Goal: Transaction & Acquisition: Purchase product/service

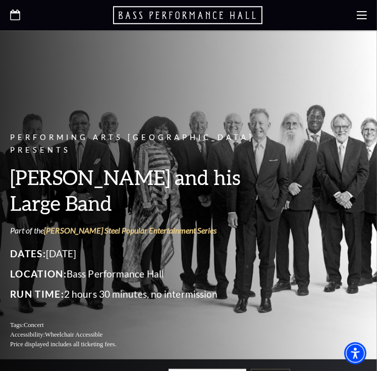
click at [10, 19] on use "Open this option" at bounding box center [15, 15] width 10 height 11
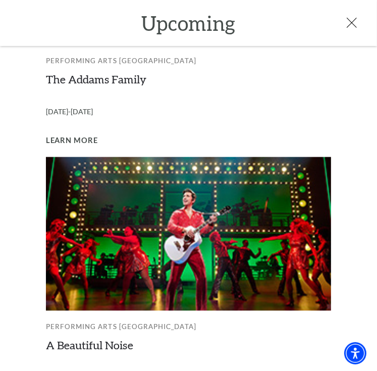
scroll to position [795, 0]
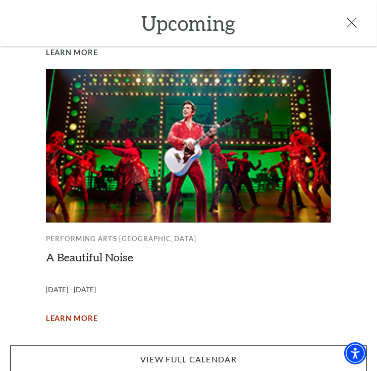
click at [56, 313] on span "Learn More" at bounding box center [72, 319] width 52 height 13
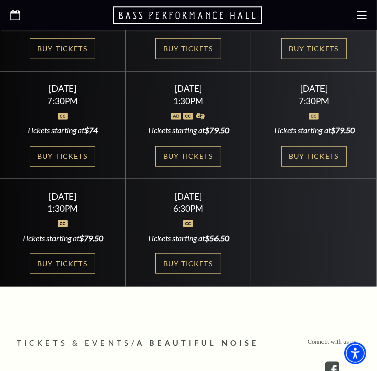
scroll to position [471, 0]
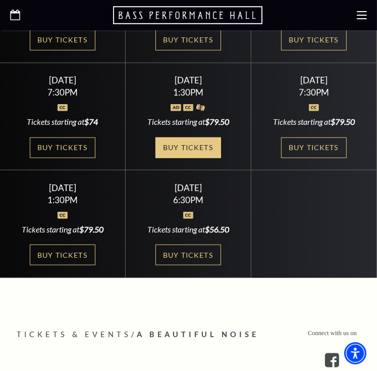
click at [184, 137] on link "Buy Tickets" at bounding box center [189, 147] width 66 height 21
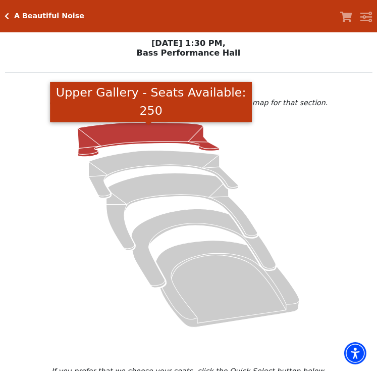
click at [119, 135] on icon "Upper Gallery - Seats Available: 250" at bounding box center [149, 139] width 142 height 34
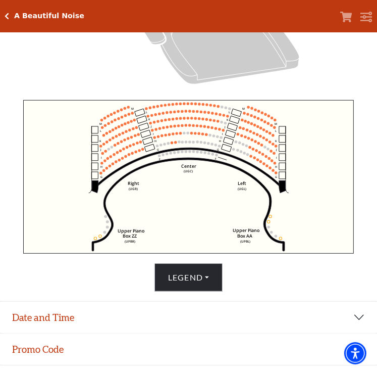
scroll to position [331, 0]
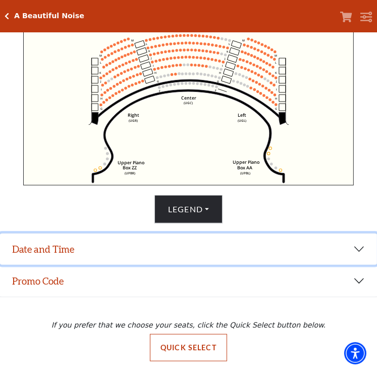
click at [43, 260] on button "Date and Time" at bounding box center [188, 248] width 377 height 31
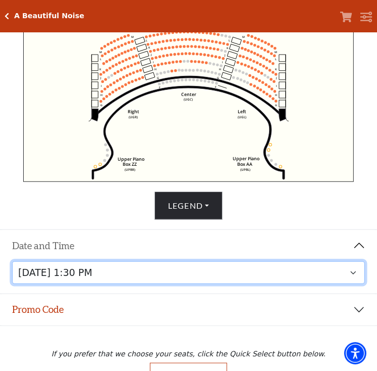
click at [211, 278] on select "Tuesday, October 28 at 7:30 PM Wednesday, October 29 at 7:30 PM Thursday, Octob…" at bounding box center [188, 272] width 353 height 23
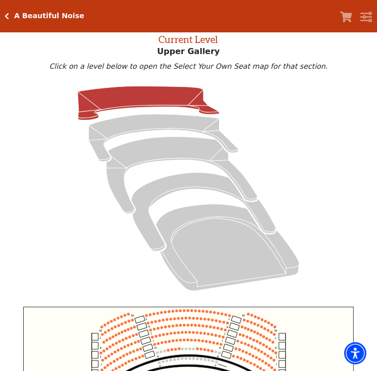
scroll to position [38, 0]
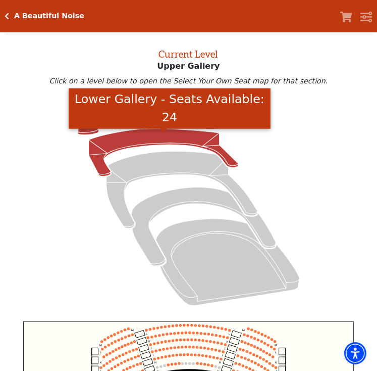
click at [126, 141] on icon "Lower Gallery - Seats Available: 24" at bounding box center [164, 152] width 150 height 47
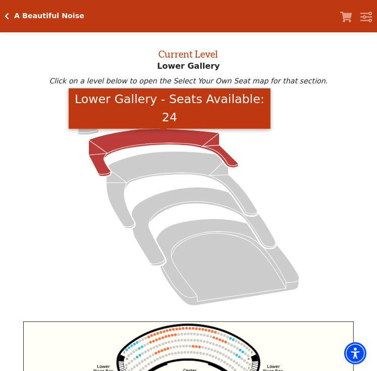
click at [14, 84] on p "Click on a level below to open the Select Your Own Seat map for that section." at bounding box center [189, 81] width 368 height 8
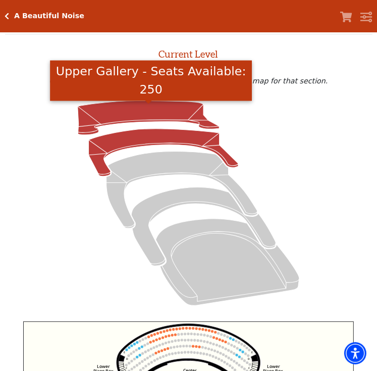
click at [100, 108] on icon "Upper Gallery - Seats Available: 250" at bounding box center [149, 118] width 142 height 34
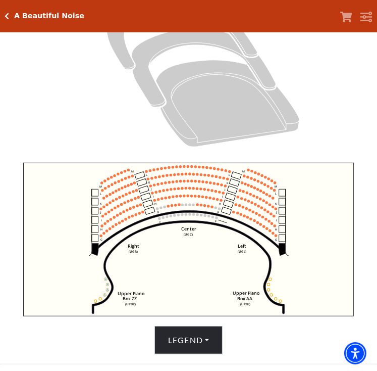
scroll to position [274, 0]
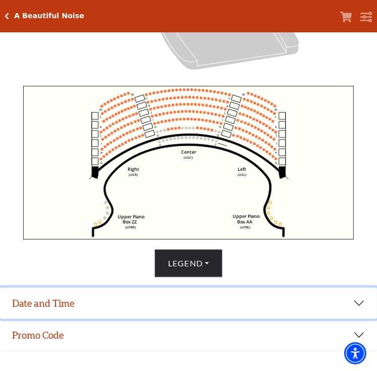
click at [95, 306] on button "Date and Time" at bounding box center [188, 302] width 377 height 31
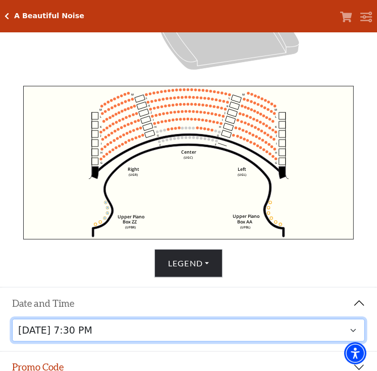
click at [182, 334] on select "Tuesday, October 28 at 7:30 PM Wednesday, October 29 at 7:30 PM Thursday, Octob…" at bounding box center [188, 330] width 353 height 23
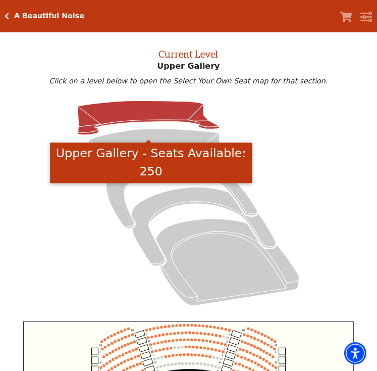
scroll to position [274, 0]
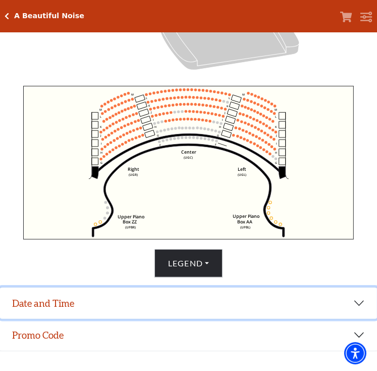
click at [39, 315] on button "Date and Time" at bounding box center [188, 302] width 377 height 31
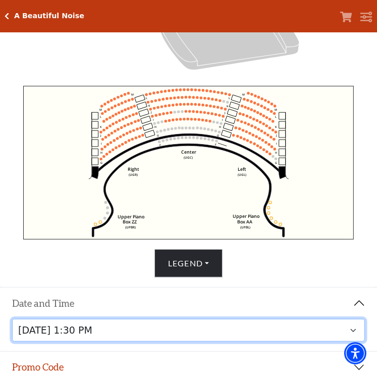
click at [159, 340] on select "Tuesday, October 28 at 7:30 PM Wednesday, October 29 at 7:30 PM Thursday, Octob…" at bounding box center [188, 330] width 353 height 23
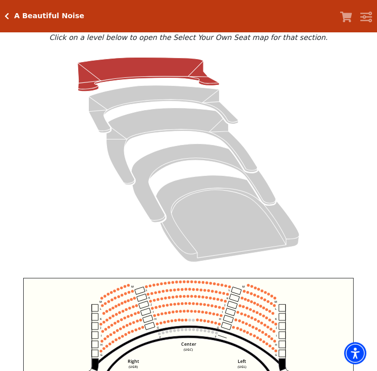
scroll to position [38, 0]
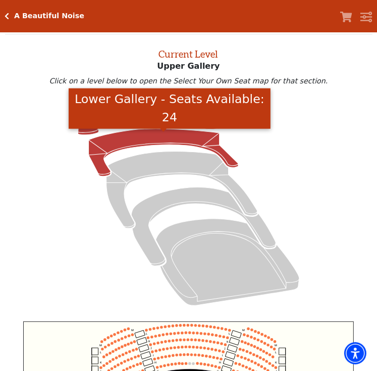
click at [141, 144] on icon "Lower Gallery - Seats Available: 24" at bounding box center [164, 152] width 150 height 47
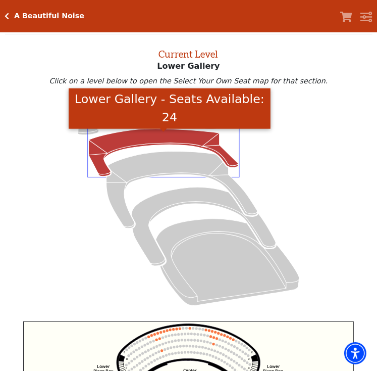
click at [46, 198] on icon at bounding box center [189, 202] width 344 height 217
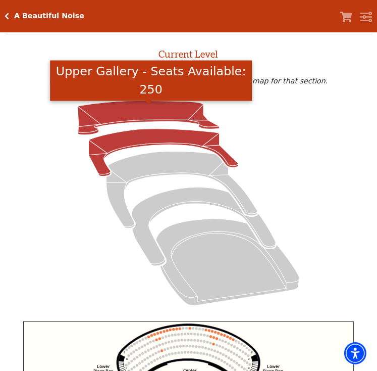
click at [122, 110] on icon "Upper Gallery - Seats Available: 250" at bounding box center [149, 118] width 142 height 34
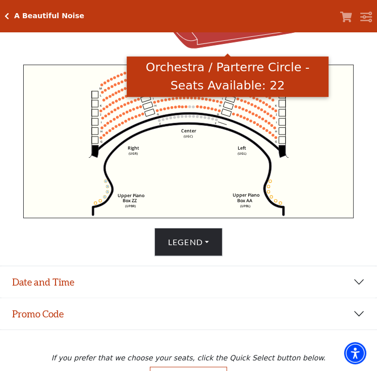
scroll to position [305, 0]
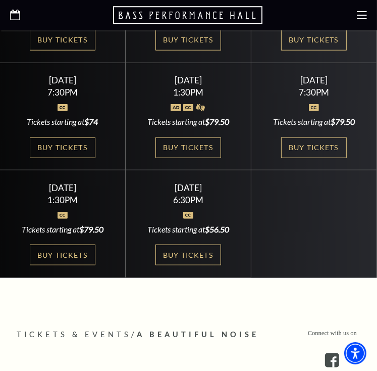
click at [16, 13] on icon at bounding box center [15, 15] width 10 height 11
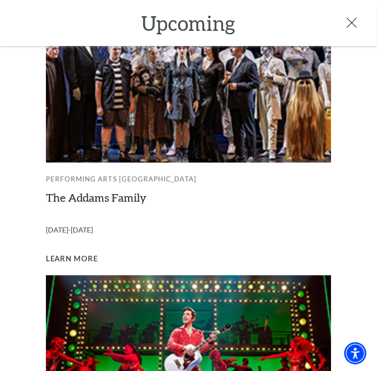
scroll to position [795, 0]
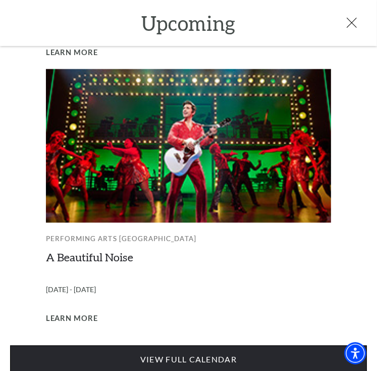
click at [110, 353] on link "View Full Calendar" at bounding box center [188, 359] width 357 height 28
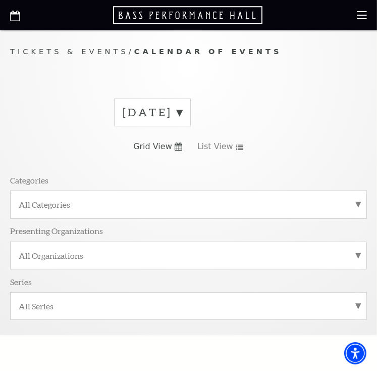
click at [182, 108] on label "[DATE]" at bounding box center [153, 113] width 60 height 16
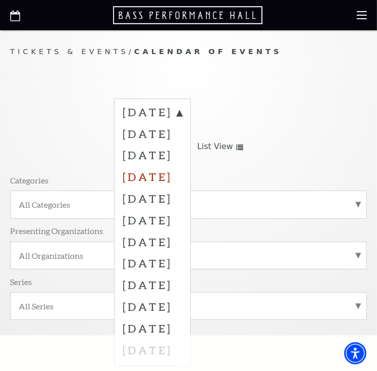
click at [182, 179] on label "[DATE]" at bounding box center [153, 177] width 60 height 22
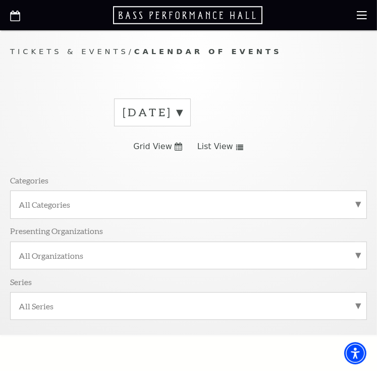
click at [182, 113] on label "[DATE]" at bounding box center [153, 113] width 60 height 16
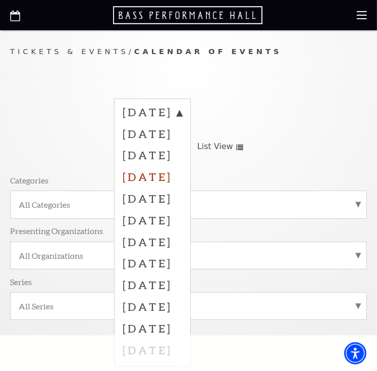
click at [182, 177] on label "[DATE]" at bounding box center [153, 177] width 60 height 22
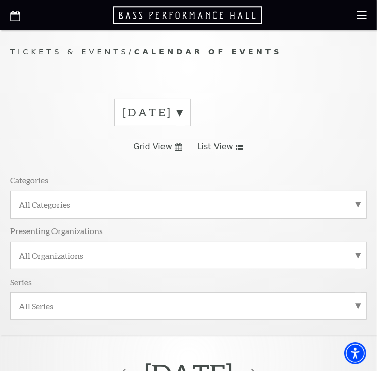
click at [180, 148] on icon at bounding box center [179, 146] width 8 height 8
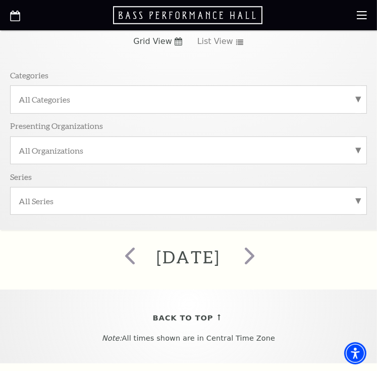
scroll to position [118, 0]
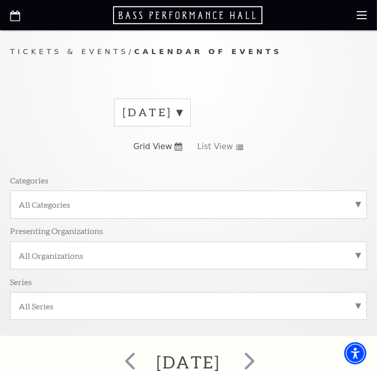
click at [182, 112] on label "October 2025" at bounding box center [153, 113] width 60 height 16
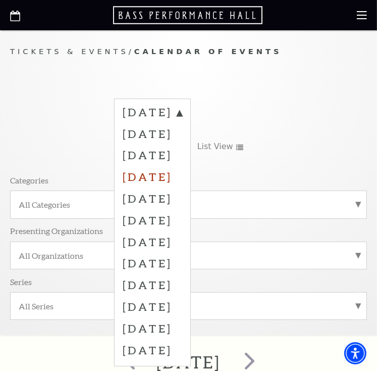
click at [182, 173] on label "[DATE]" at bounding box center [153, 177] width 60 height 22
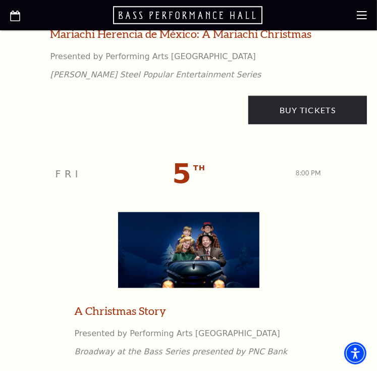
scroll to position [471, 0]
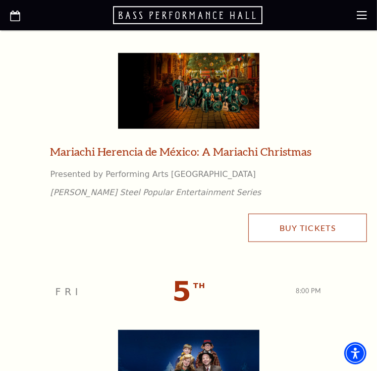
click at [258, 238] on link "Buy Tickets" at bounding box center [307, 228] width 119 height 28
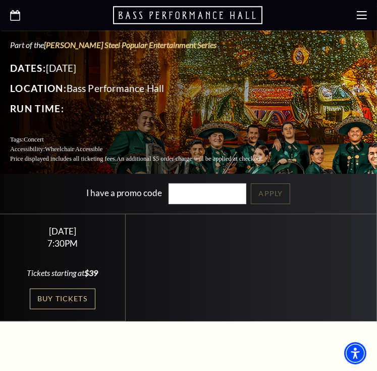
scroll to position [235, 0]
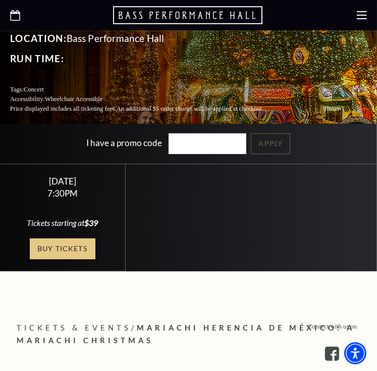
click at [60, 238] on link "Buy Tickets" at bounding box center [63, 248] width 66 height 21
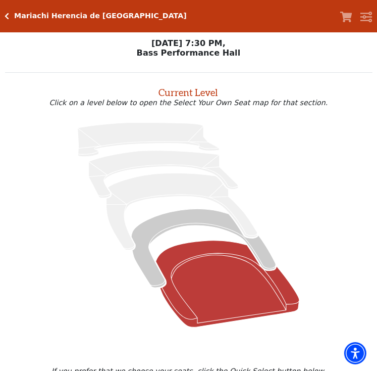
click at [185, 268] on icon at bounding box center [227, 283] width 143 height 86
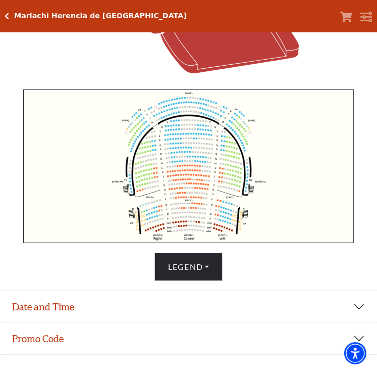
scroll to position [274, 0]
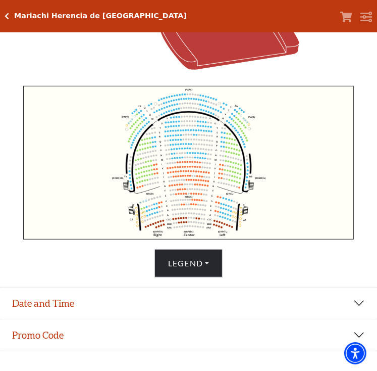
click at [4, 17] on div "Mariachi Herencia de [GEOGRAPHIC_DATA] Your Tickets Filters" at bounding box center [188, 16] width 377 height 32
click at [10, 13] on div "Mariachi Herencia de [GEOGRAPHIC_DATA]" at bounding box center [98, 16] width 177 height 9
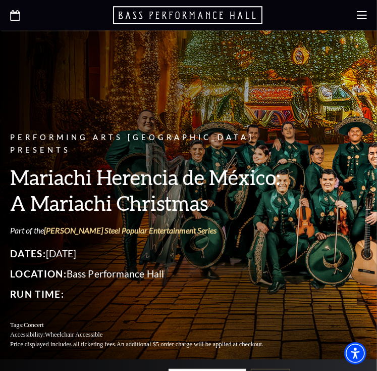
click at [17, 17] on icon "Open this option" at bounding box center [15, 15] width 10 height 11
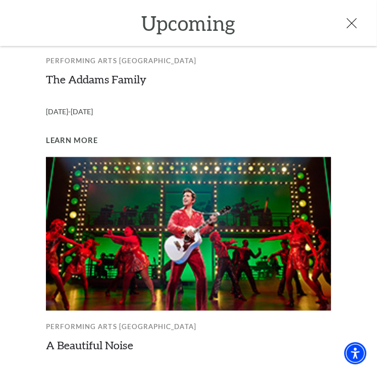
scroll to position [795, 0]
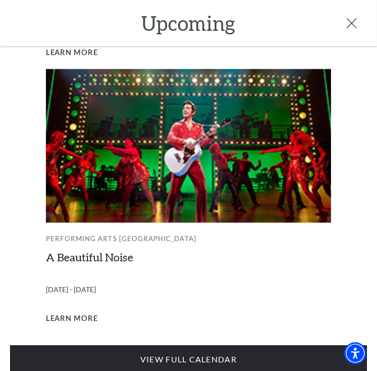
click at [175, 345] on link "View Full Calendar" at bounding box center [188, 359] width 357 height 28
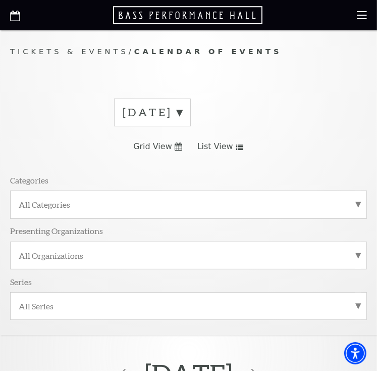
click at [182, 112] on label "[DATE]" at bounding box center [153, 113] width 60 height 16
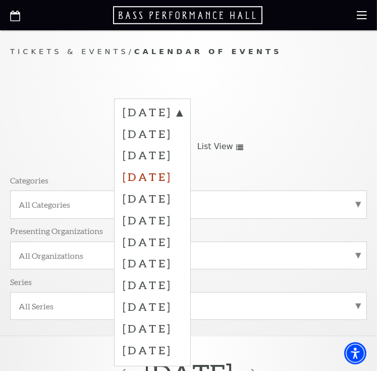
click at [182, 176] on label "[DATE]" at bounding box center [153, 177] width 60 height 22
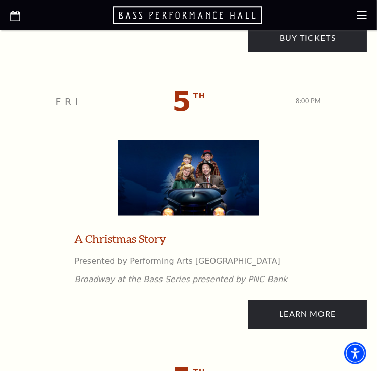
scroll to position [707, 0]
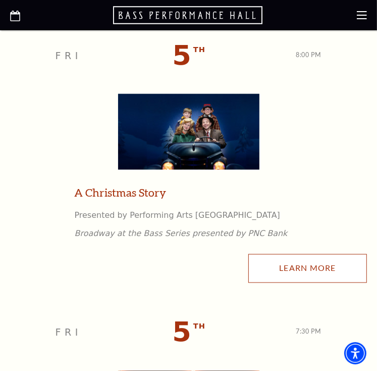
click at [264, 267] on link "Learn More" at bounding box center [307, 268] width 119 height 28
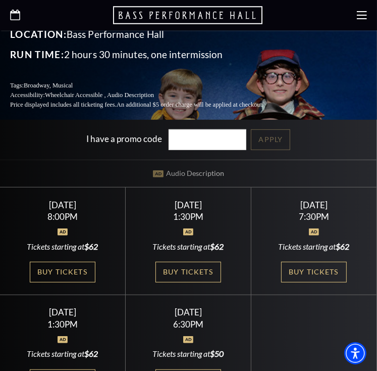
scroll to position [353, 0]
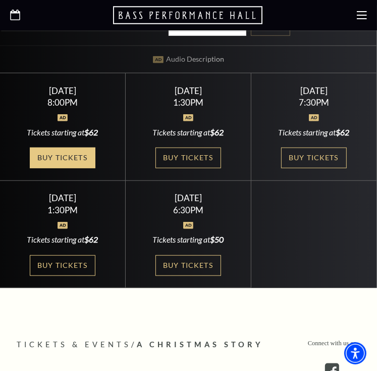
click at [71, 148] on link "Buy Tickets" at bounding box center [63, 157] width 66 height 21
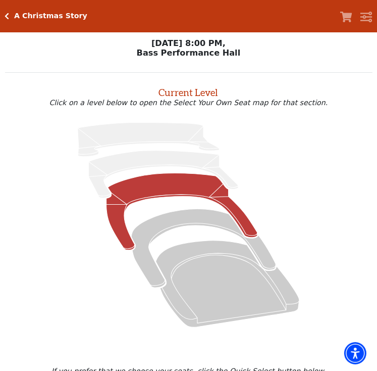
click at [196, 185] on icon at bounding box center [182, 211] width 151 height 77
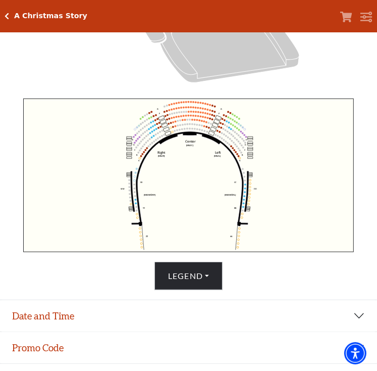
scroll to position [274, 0]
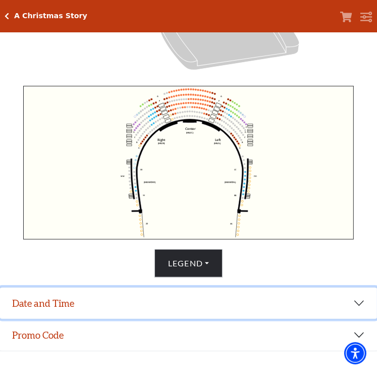
click at [122, 311] on button "Date and Time" at bounding box center [188, 302] width 377 height 31
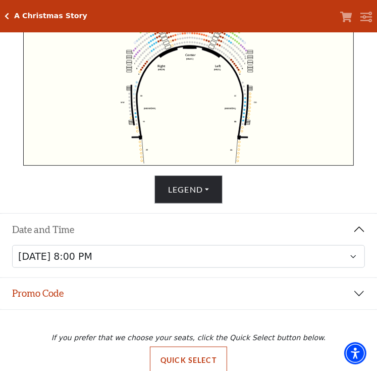
scroll to position [364, 0]
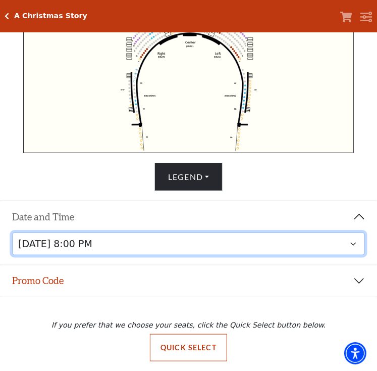
click at [191, 239] on select "[DATE] 8:00 PM [DATE] 1:30 PM [DATE] 7:30 PM [DATE] 1:30 PM [DATE] 6:30 PM" at bounding box center [188, 243] width 353 height 23
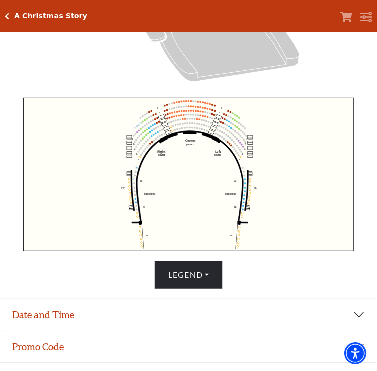
scroll to position [263, 0]
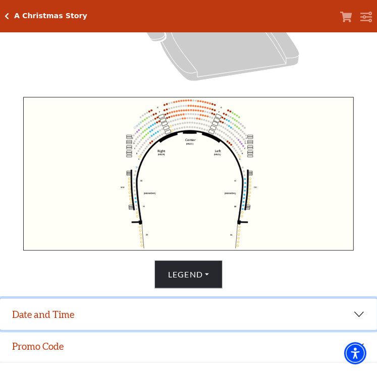
click at [144, 315] on button "Date and Time" at bounding box center [188, 313] width 377 height 31
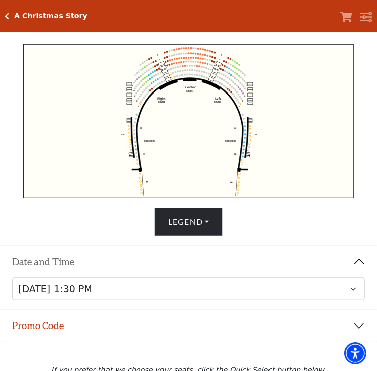
scroll to position [364, 0]
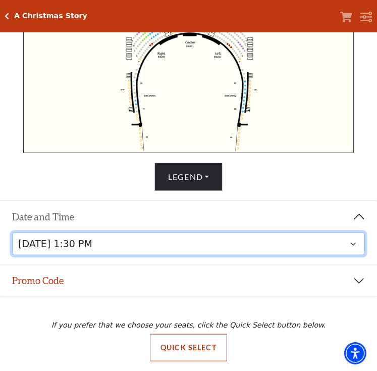
click at [240, 240] on select "Friday, December 5 at 8:00 PM Saturday, December 6 at 1:30 PM Saturday, Decembe…" at bounding box center [188, 243] width 353 height 23
click at [349, 242] on select "Friday, December 5 at 8:00 PM Saturday, December 6 at 1:30 PM Saturday, Decembe…" at bounding box center [188, 243] width 353 height 23
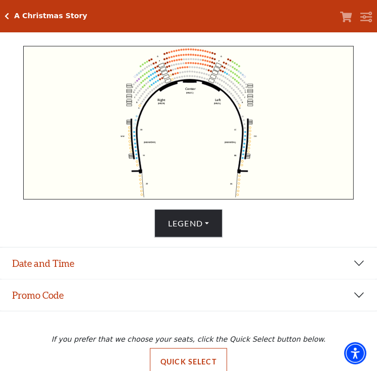
scroll to position [331, 0]
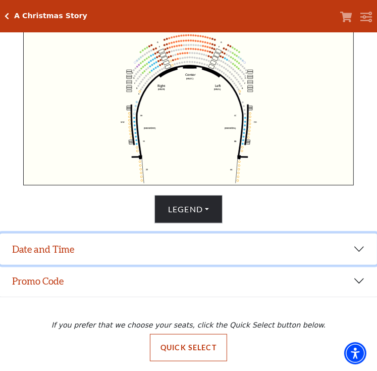
click at [111, 245] on button "Date and Time" at bounding box center [188, 248] width 377 height 31
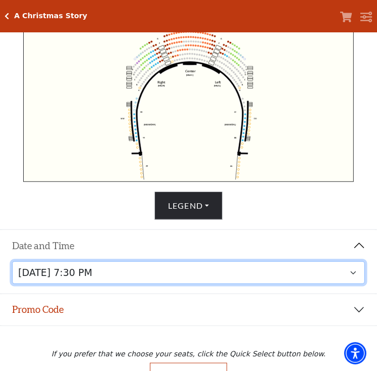
click at [178, 278] on select "Friday, December 5 at 8:00 PM Saturday, December 6 at 1:30 PM Saturday, Decembe…" at bounding box center [188, 272] width 353 height 23
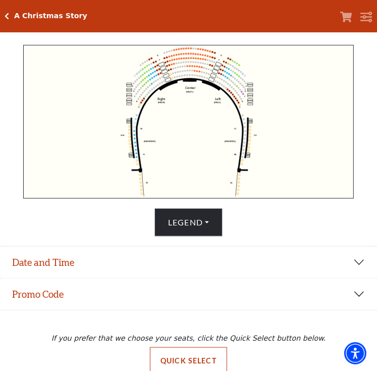
scroll to position [331, 0]
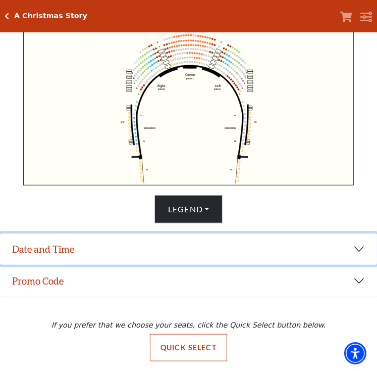
click at [102, 251] on button "Date and Time" at bounding box center [188, 248] width 377 height 31
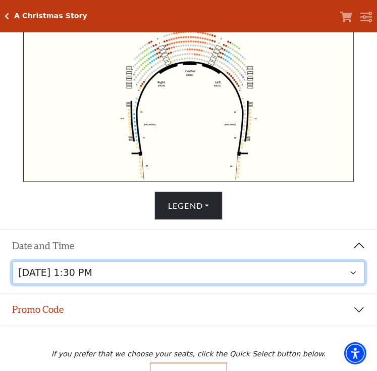
click at [122, 276] on select "Friday, December 5 at 8:00 PM Saturday, December 6 at 1:30 PM Saturday, Decembe…" at bounding box center [188, 272] width 353 height 23
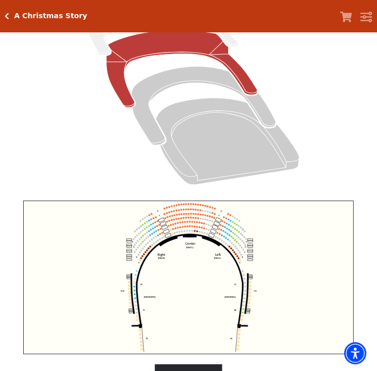
scroll to position [274, 0]
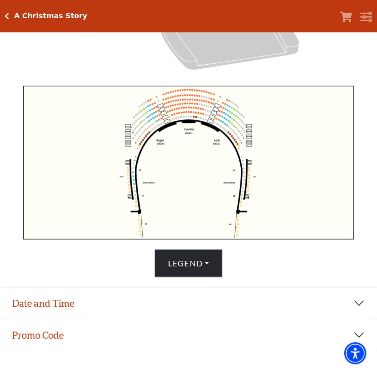
drag, startPoint x: 186, startPoint y: 111, endPoint x: 370, endPoint y: 72, distance: 187.4
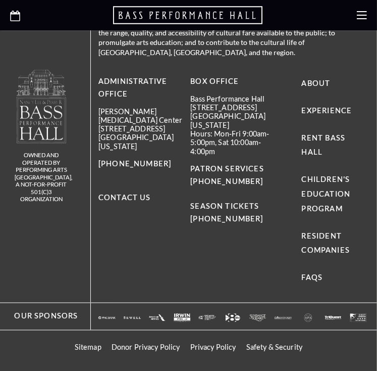
scroll to position [707, 0]
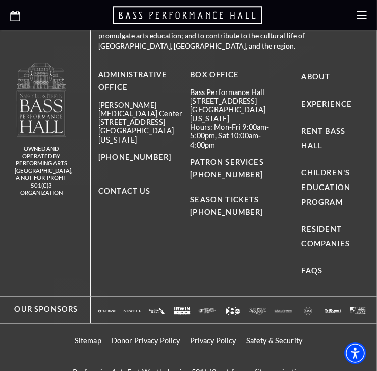
drag, startPoint x: 15, startPoint y: 18, endPoint x: 28, endPoint y: 30, distance: 17.9
click at [15, 18] on icon at bounding box center [15, 16] width 10 height 11
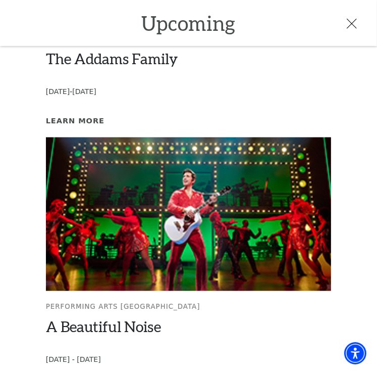
scroll to position [804, 0]
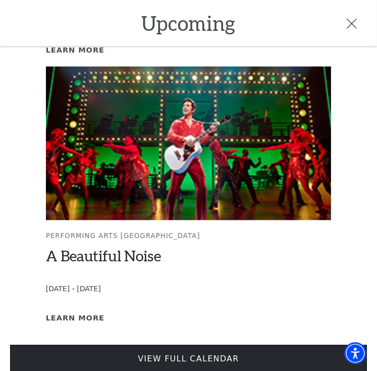
click at [224, 345] on link "View Full Calendar" at bounding box center [188, 359] width 357 height 28
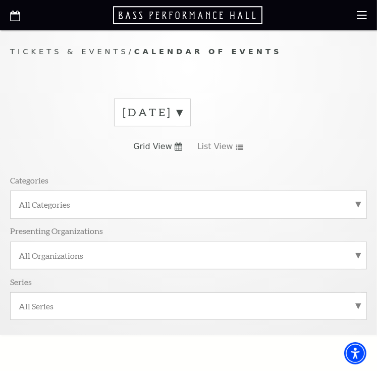
click at [182, 111] on label "[DATE]" at bounding box center [153, 113] width 60 height 16
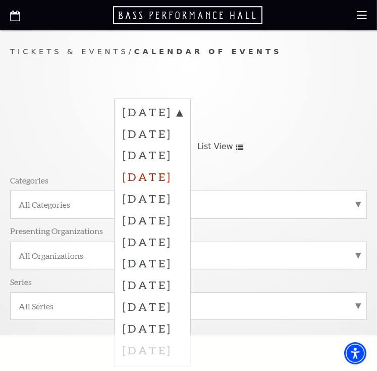
click at [182, 180] on label "[DATE]" at bounding box center [153, 177] width 60 height 22
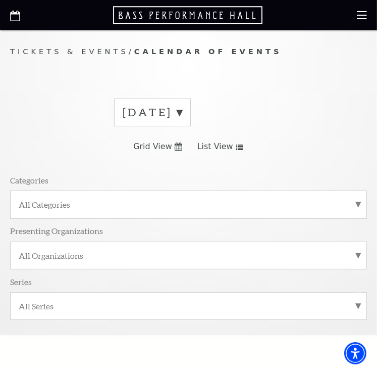
click at [182, 113] on label "[DATE]" at bounding box center [153, 113] width 60 height 16
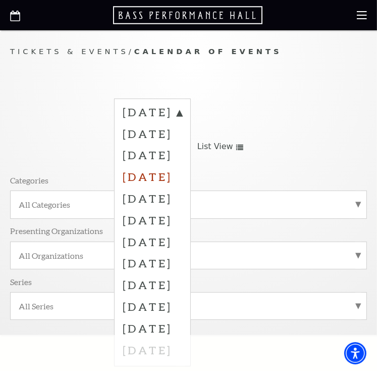
click at [172, 174] on label "[DATE]" at bounding box center [153, 177] width 60 height 22
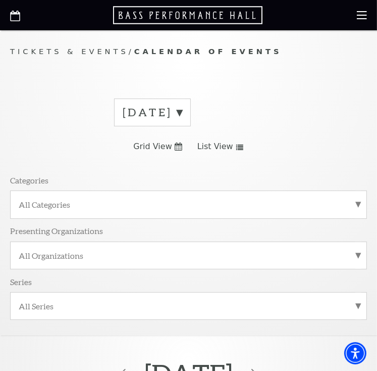
click at [236, 147] on icon at bounding box center [240, 147] width 8 height 6
click at [178, 147] on use at bounding box center [179, 146] width 8 height 8
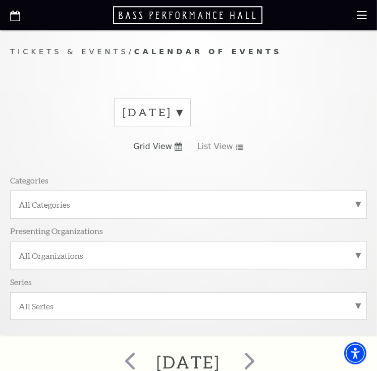
click at [178, 147] on use at bounding box center [179, 146] width 8 height 8
click at [236, 144] on icon at bounding box center [240, 147] width 8 height 6
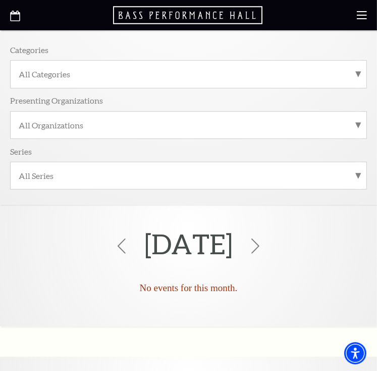
scroll to position [118, 0]
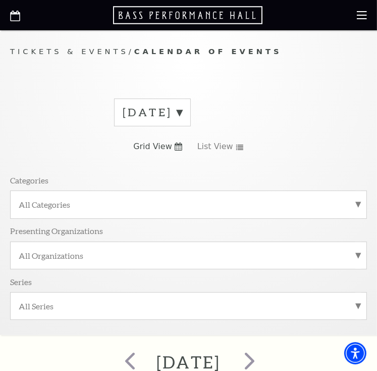
click at [182, 115] on label "[DATE]" at bounding box center [153, 113] width 60 height 16
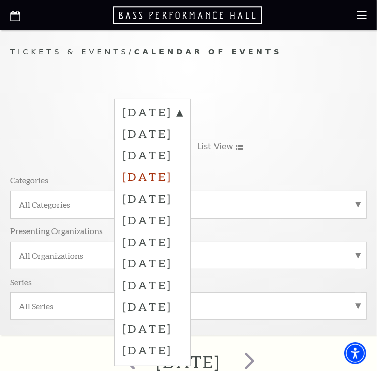
click at [176, 180] on label "[DATE]" at bounding box center [153, 177] width 60 height 22
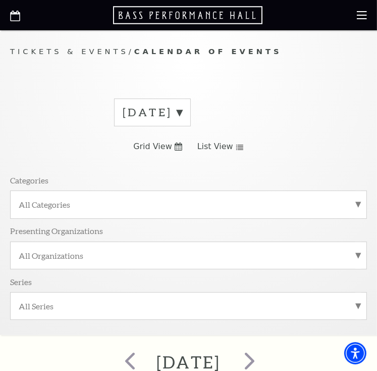
click at [237, 147] on icon at bounding box center [240, 147] width 8 height 6
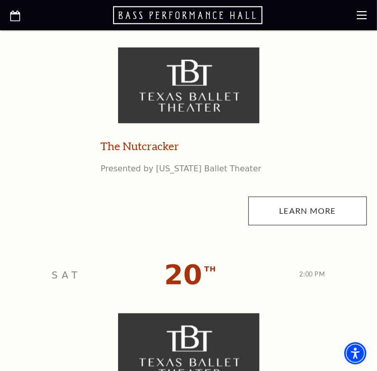
scroll to position [4242, 0]
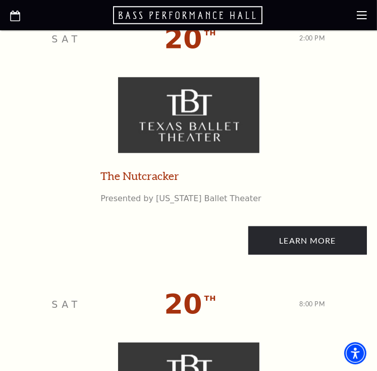
click at [171, 124] on img at bounding box center [188, 115] width 141 height 76
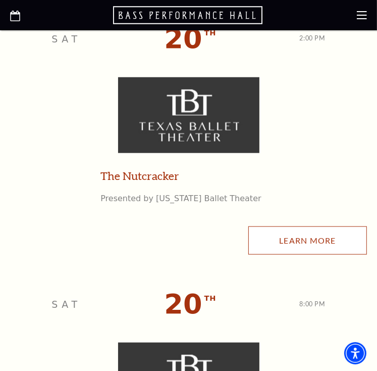
click at [292, 236] on link "Learn More" at bounding box center [307, 240] width 119 height 28
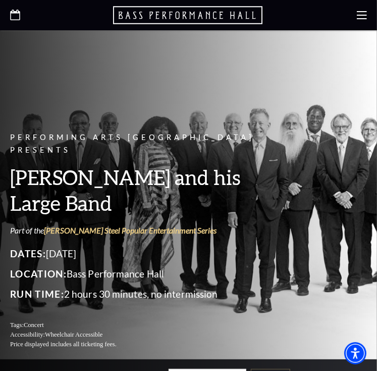
click at [357, 14] on icon at bounding box center [362, 15] width 10 height 10
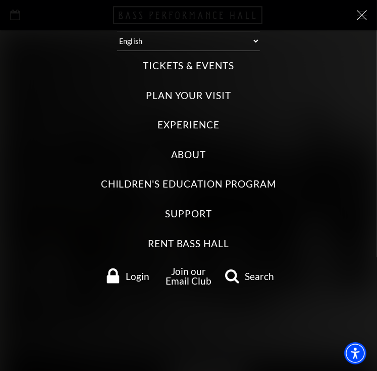
click at [246, 277] on span "Search" at bounding box center [259, 276] width 29 height 10
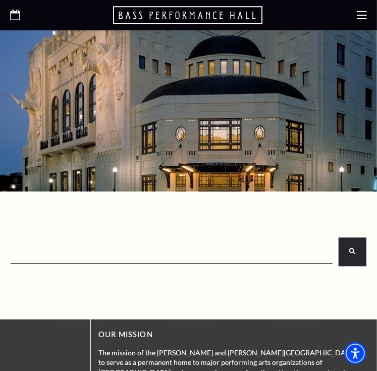
click at [40, 255] on input "search" at bounding box center [171, 251] width 318 height 20
paste input "Wild West Rodeo"
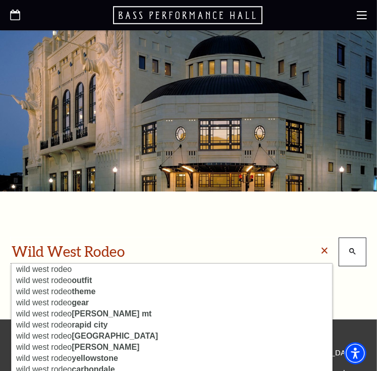
type input "Wild West Rodeo"
click at [348, 247] on button "search" at bounding box center [353, 251] width 28 height 28
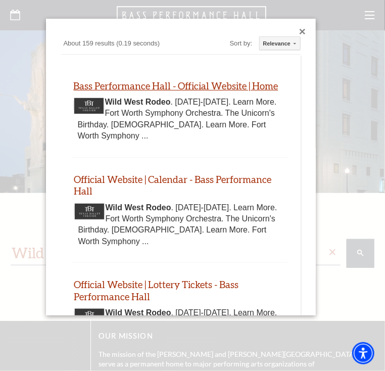
click at [127, 90] on link "Bass Performance Hall - Official Website | Home" at bounding box center [175, 86] width 205 height 12
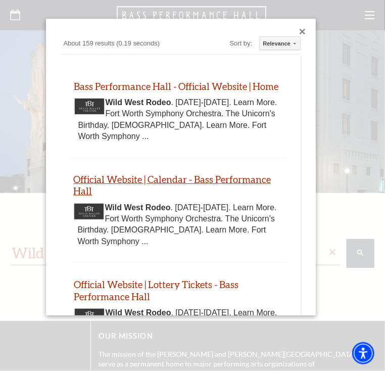
click at [149, 190] on link "Official Website | Calendar - Bass Performance Hall" at bounding box center [171, 185] width 197 height 24
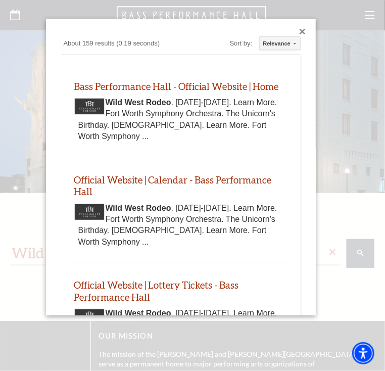
click at [299, 31] on div "Close dialog" at bounding box center [302, 32] width 6 height 6
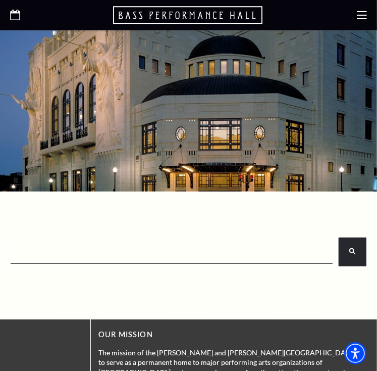
click at [35, 255] on input "search" at bounding box center [171, 251] width 318 height 20
paste input "Richard Thomas in Mark Twain Tonight!"
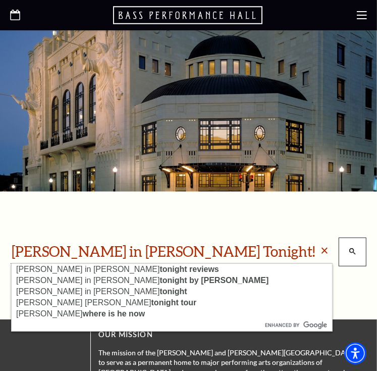
type input "Richard Thomas in Mark Twain Tonight!"
drag, startPoint x: 351, startPoint y: 248, endPoint x: 347, endPoint y: 240, distance: 9.3
click at [349, 244] on button "search" at bounding box center [353, 251] width 28 height 28
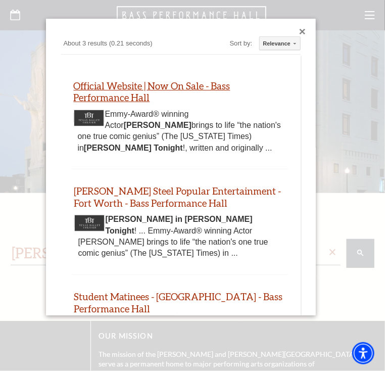
click at [97, 92] on link "Official Website | Now On Sale - Bass Performance Hall" at bounding box center [151, 92] width 157 height 24
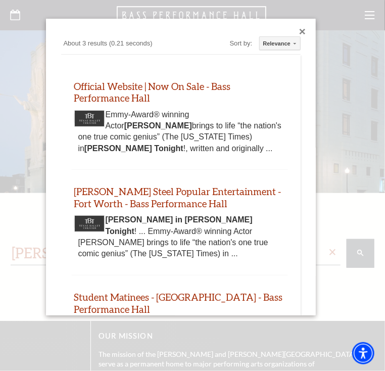
click at [299, 29] on div "Close dialog" at bounding box center [302, 32] width 6 height 6
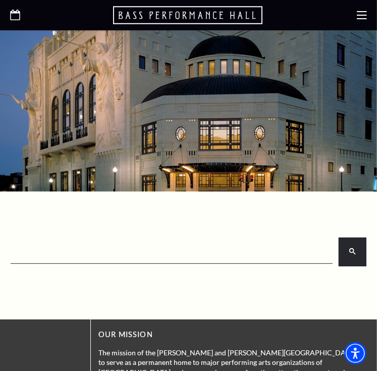
click at [101, 257] on input "search" at bounding box center [171, 251] width 318 height 20
paste input "SIX The Musical"
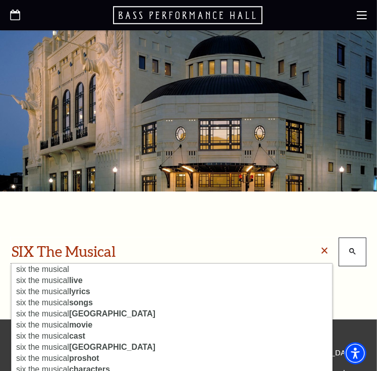
type input "SIX The Musical"
click at [354, 248] on icon "search" at bounding box center [352, 251] width 7 height 7
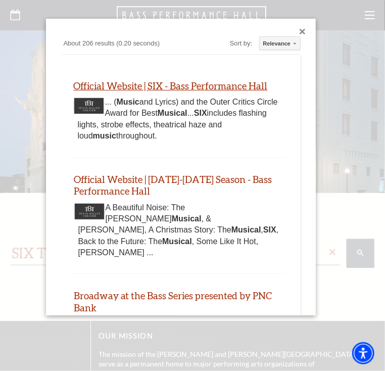
click at [189, 88] on link "Official Website | SIX - Bass Performance Hall" at bounding box center [170, 86] width 194 height 12
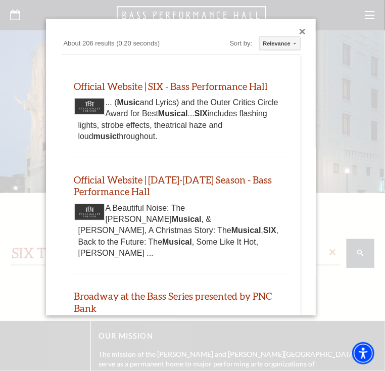
click at [299, 31] on div "Close dialog" at bounding box center [302, 32] width 6 height 6
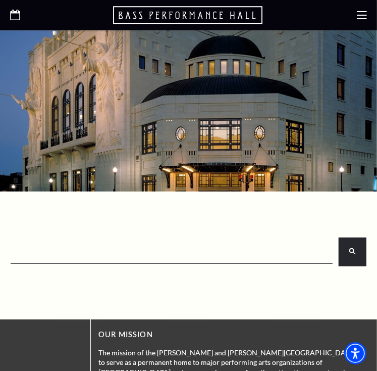
click at [66, 252] on input "search" at bounding box center [171, 251] width 318 height 20
paste input "- Gala Concert Starring Gil Shaham"
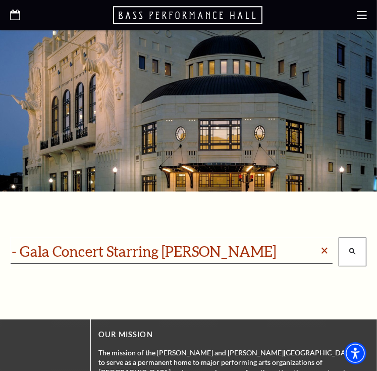
type input "- Gala Concert Starring Gil Shaham"
click at [358, 264] on button "search" at bounding box center [353, 251] width 28 height 28
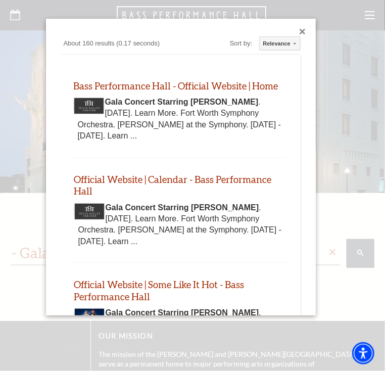
click at [225, 106] on b "Gala Concert Starring [PERSON_NAME]" at bounding box center [182, 101] width 154 height 9
click at [165, 88] on link "Bass Performance Hall - Official Website | Home" at bounding box center [175, 86] width 205 height 12
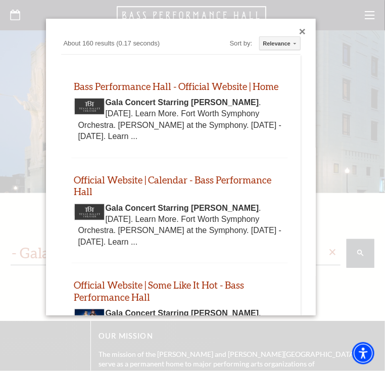
click at [295, 28] on div "Custom Search About 160 results (0.17 seconds) Sort by: Relevance Relevance Dat…" at bounding box center [180, 167] width 269 height 296
click at [299, 31] on div "Close dialog" at bounding box center [302, 32] width 6 height 6
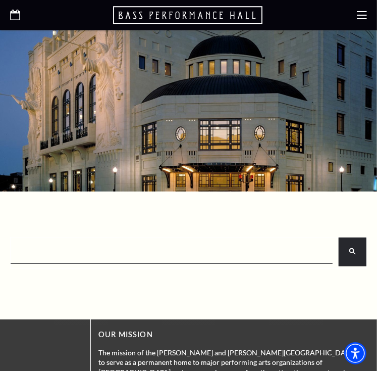
click at [63, 255] on input "search" at bounding box center [171, 251] width 318 height 20
paste input "Texas Ballet - Diversions"
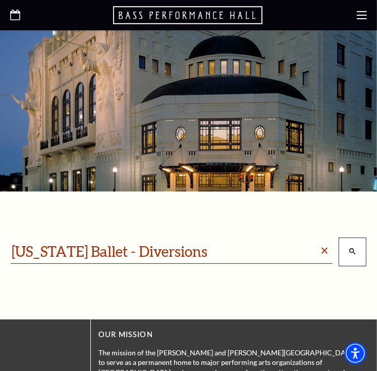
type input "Texas Ballet - Diversions"
click at [362, 252] on button "search" at bounding box center [353, 251] width 28 height 28
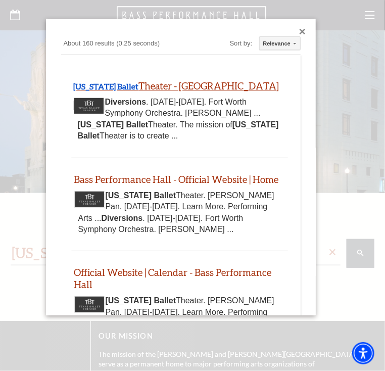
click at [167, 83] on link "Texas Ballet Theater - Bass Performance Hall" at bounding box center [176, 86] width 206 height 12
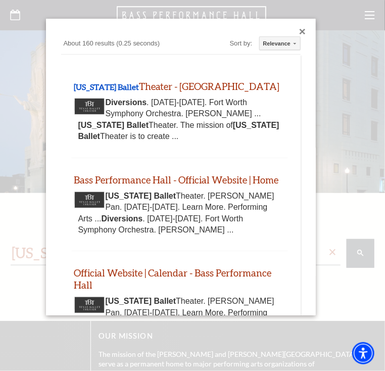
drag, startPoint x: 291, startPoint y: 28, endPoint x: 321, endPoint y: 2, distance: 39.7
click at [292, 28] on div "Custom Search About 160 results (0.25 seconds) Sort by: Relevance Relevance Dat…" at bounding box center [180, 167] width 269 height 296
click at [356, 71] on div at bounding box center [192, 241] width 385 height 482
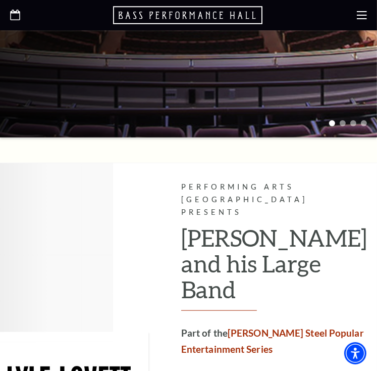
scroll to position [353, 0]
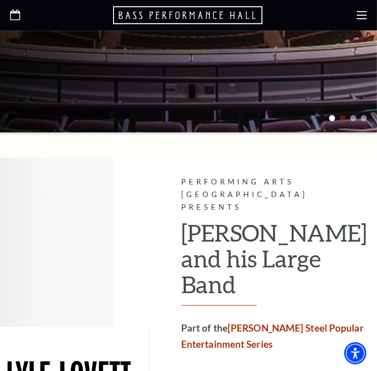
click at [342, 117] on span at bounding box center [343, 118] width 6 height 6
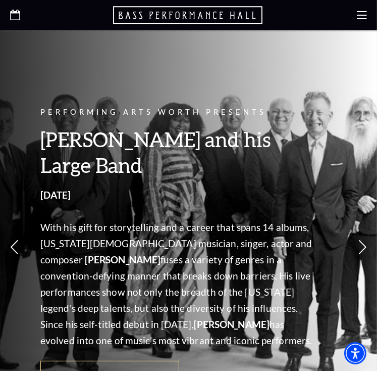
scroll to position [0, 0]
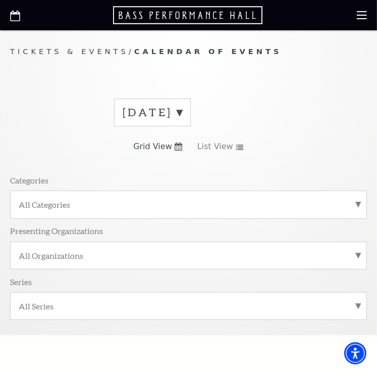
click at [182, 107] on label "[DATE]" at bounding box center [153, 113] width 60 height 16
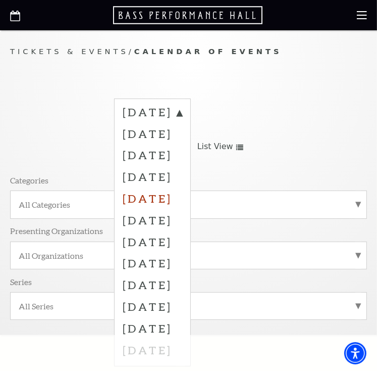
click at [170, 189] on label "[DATE]" at bounding box center [153, 198] width 60 height 22
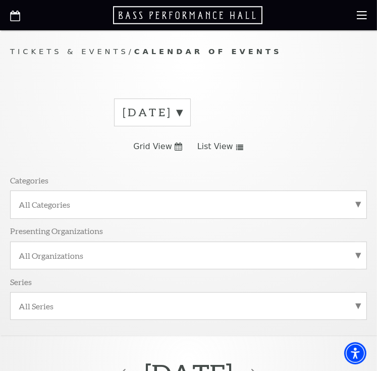
click at [236, 147] on icon at bounding box center [240, 147] width 8 height 6
click at [175, 147] on icon at bounding box center [179, 146] width 8 height 8
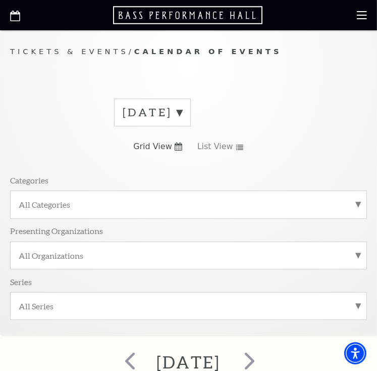
click at [178, 144] on use at bounding box center [179, 146] width 8 height 8
click at [178, 147] on icon at bounding box center [179, 146] width 8 height 8
click at [236, 146] on use at bounding box center [239, 147] width 7 height 6
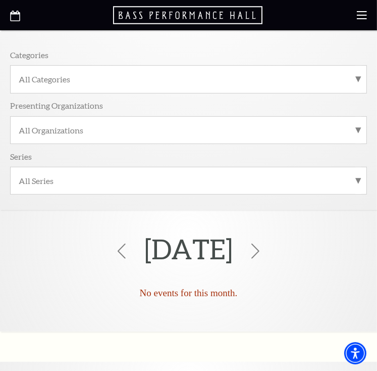
scroll to position [118, 0]
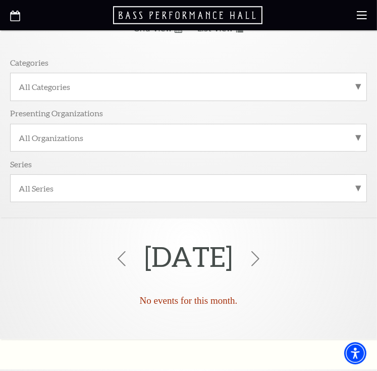
click at [233, 256] on h2 "[DATE]" at bounding box center [188, 256] width 88 height 63
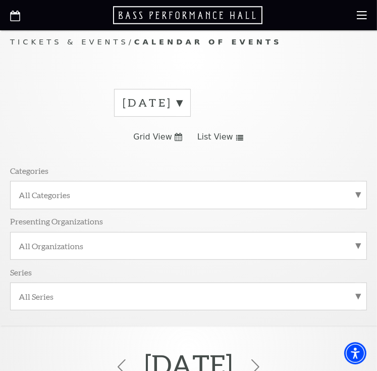
scroll to position [0, 0]
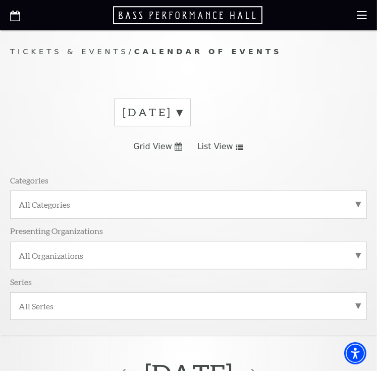
click at [178, 147] on use at bounding box center [179, 146] width 8 height 8
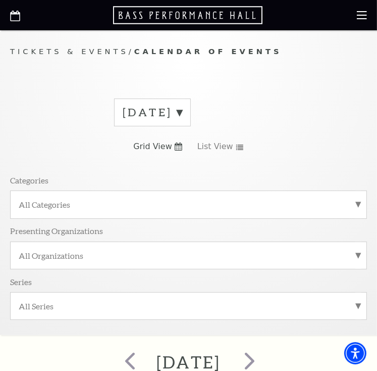
drag, startPoint x: 175, startPoint y: 143, endPoint x: 211, endPoint y: 133, distance: 37.9
click at [174, 143] on link "Grid View" at bounding box center [157, 146] width 49 height 11
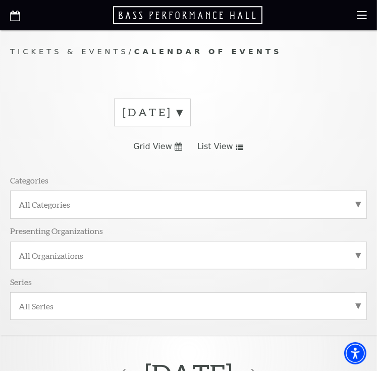
click at [182, 117] on label "[DATE]" at bounding box center [153, 113] width 60 height 16
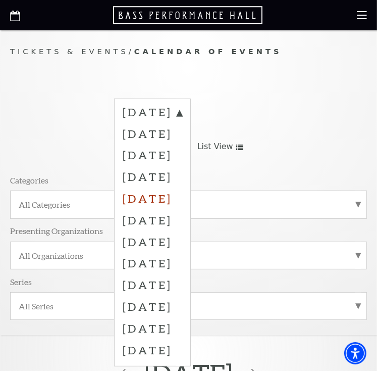
click at [175, 198] on label "[DATE]" at bounding box center [153, 198] width 60 height 22
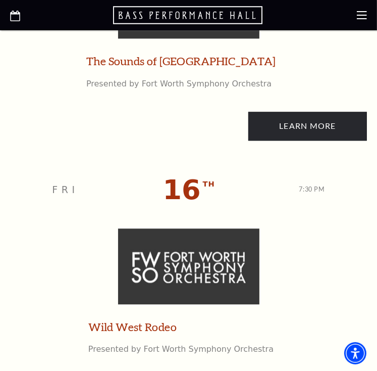
scroll to position [1178, 0]
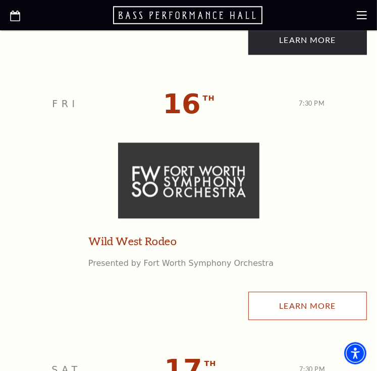
click at [283, 305] on link "Learn More" at bounding box center [307, 305] width 119 height 28
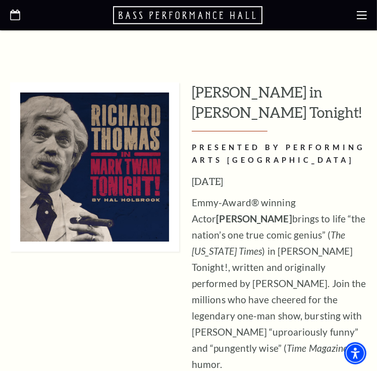
scroll to position [5656, 0]
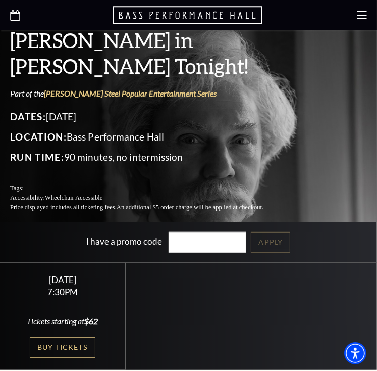
scroll to position [235, 0]
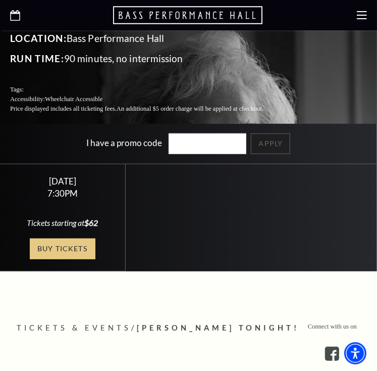
click at [55, 238] on link "Buy Tickets" at bounding box center [63, 248] width 66 height 21
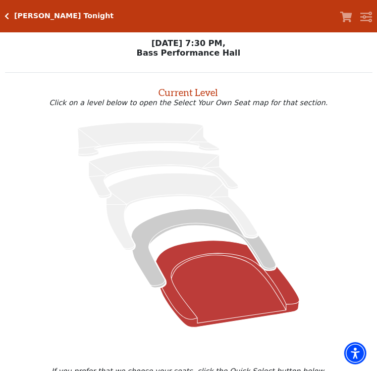
click at [215, 292] on icon at bounding box center [227, 283] width 143 height 86
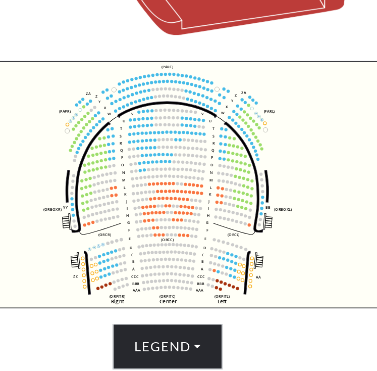
scroll to position [274, 0]
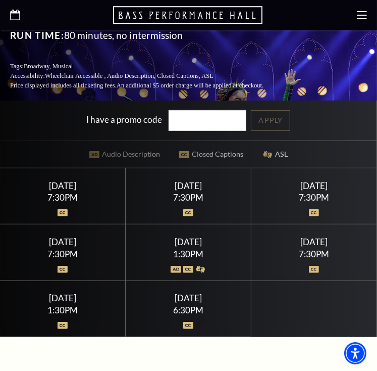
scroll to position [235, 0]
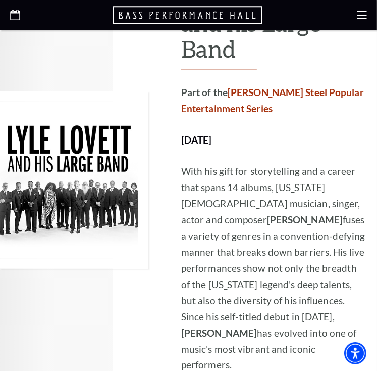
scroll to position [353, 0]
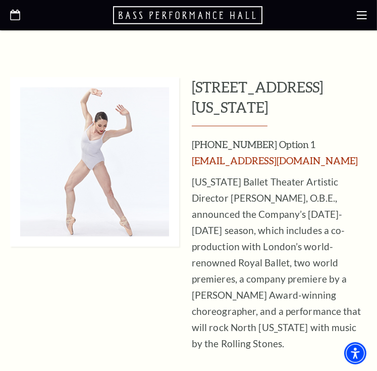
scroll to position [471, 0]
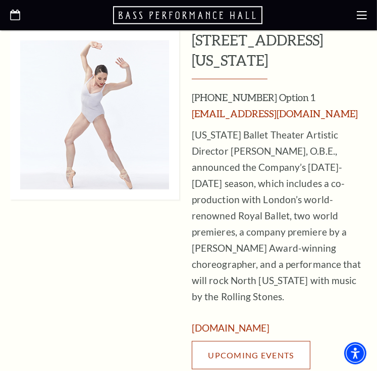
click at [226, 350] on span "Upcoming Events" at bounding box center [251, 355] width 86 height 10
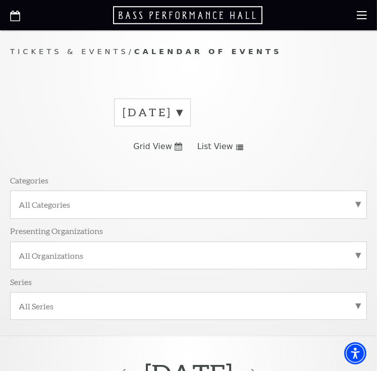
click at [182, 111] on label "[DATE]" at bounding box center [153, 113] width 60 height 16
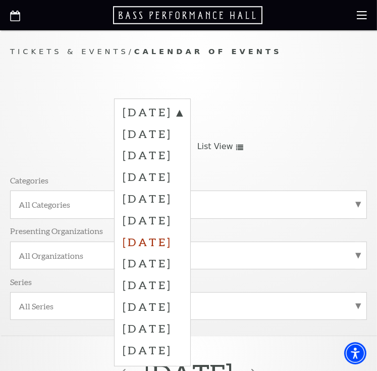
click at [182, 244] on label "[DATE]" at bounding box center [153, 242] width 60 height 22
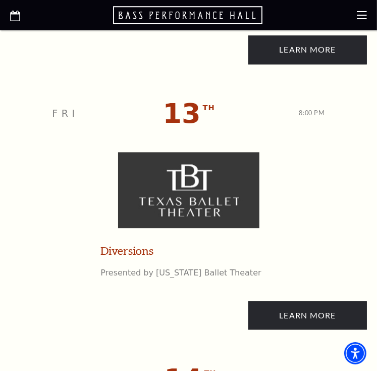
scroll to position [1178, 0]
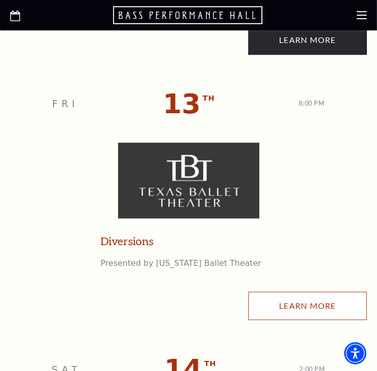
click at [281, 308] on link "Learn More" at bounding box center [307, 305] width 119 height 28
